Goal: Transaction & Acquisition: Purchase product/service

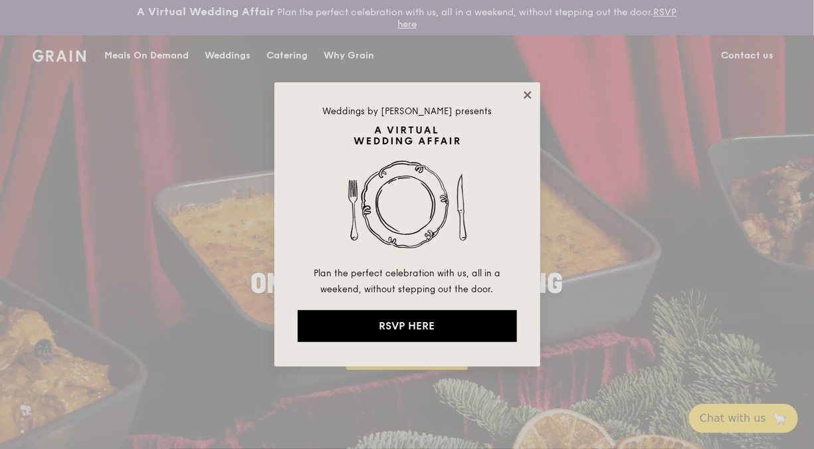
click at [530, 93] on icon at bounding box center [527, 95] width 12 height 12
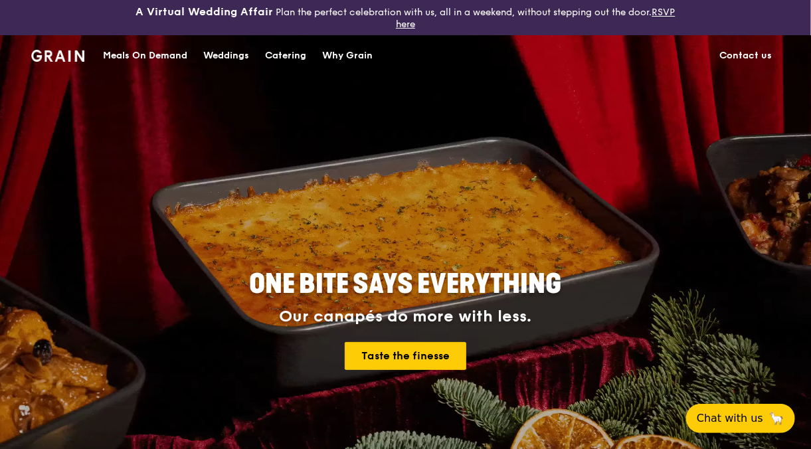
click at [161, 57] on div "Meals On Demand" at bounding box center [145, 56] width 84 height 40
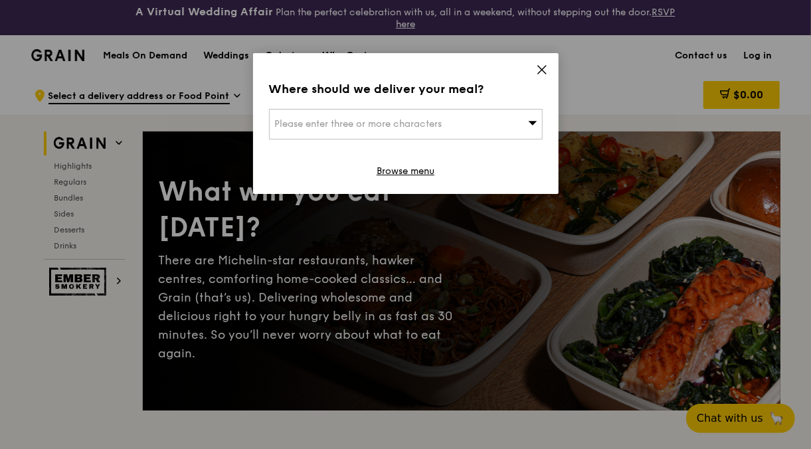
click at [512, 122] on div "Please enter three or more characters" at bounding box center [406, 124] width 274 height 31
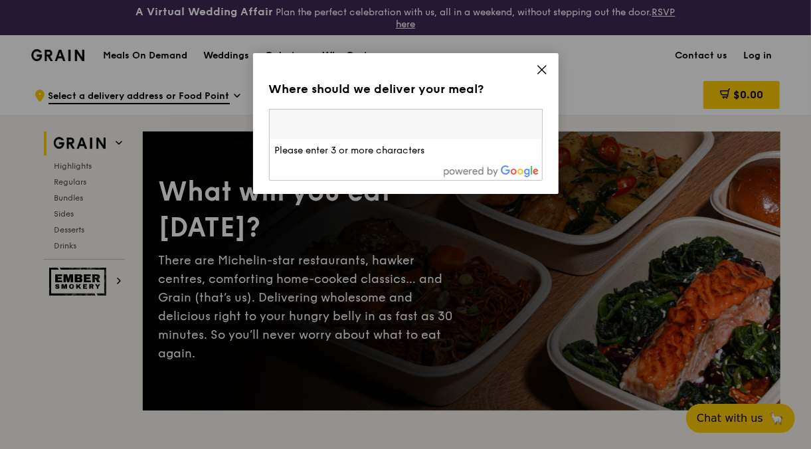
click at [550, 65] on div "Where should we deliver your meal? Please enter three or more characters Please…" at bounding box center [406, 123] width 306 height 141
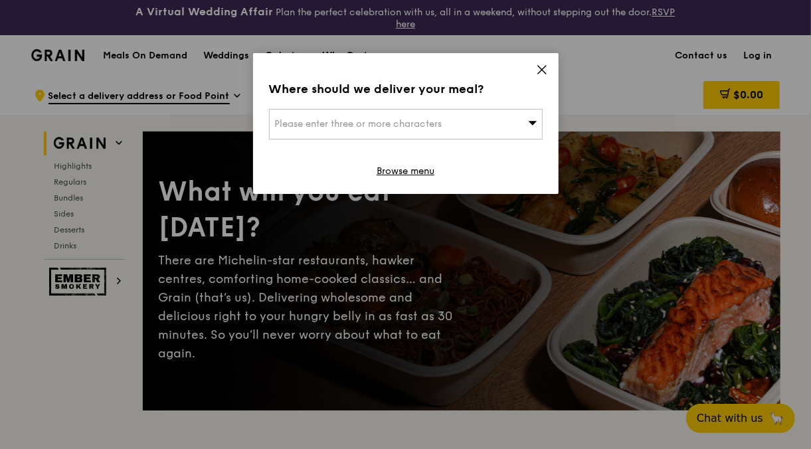
click at [543, 72] on icon at bounding box center [542, 70] width 12 height 12
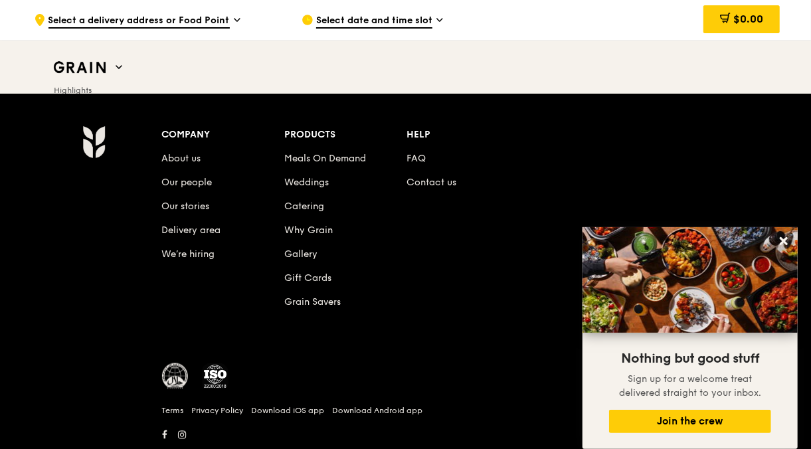
scroll to position [5682, 0]
